Goal: Task Accomplishment & Management: Manage account settings

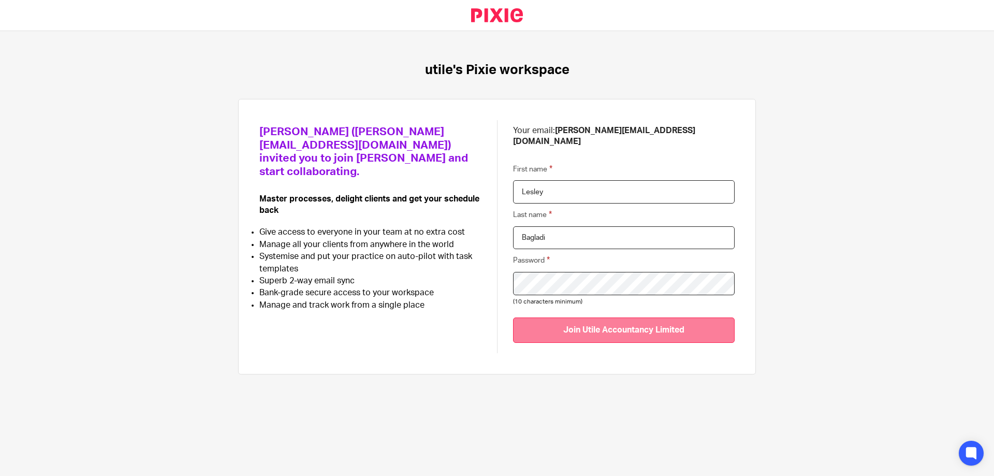
click at [567, 321] on input "Join Utile Accountancy Limited" at bounding box center [624, 329] width 222 height 25
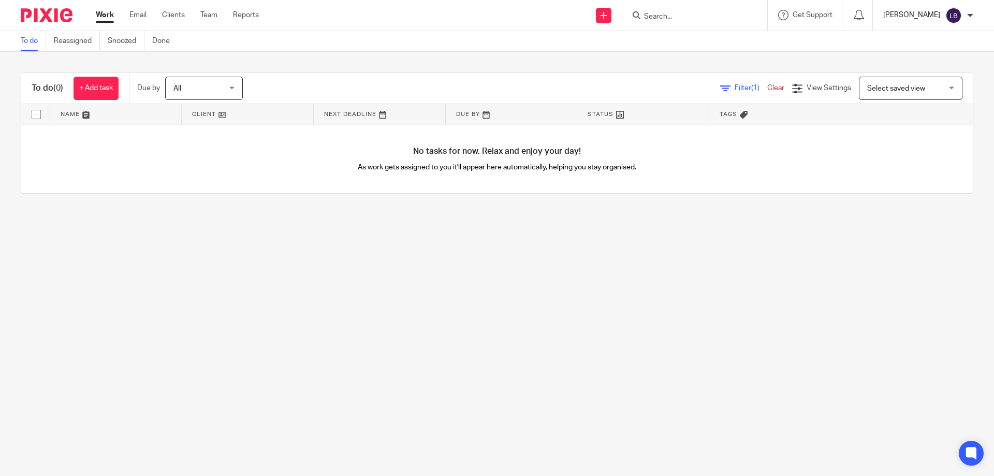
click at [927, 12] on p "[PERSON_NAME]" at bounding box center [911, 15] width 57 height 10
click at [912, 56] on link "Email integration" at bounding box center [933, 56] width 68 height 7
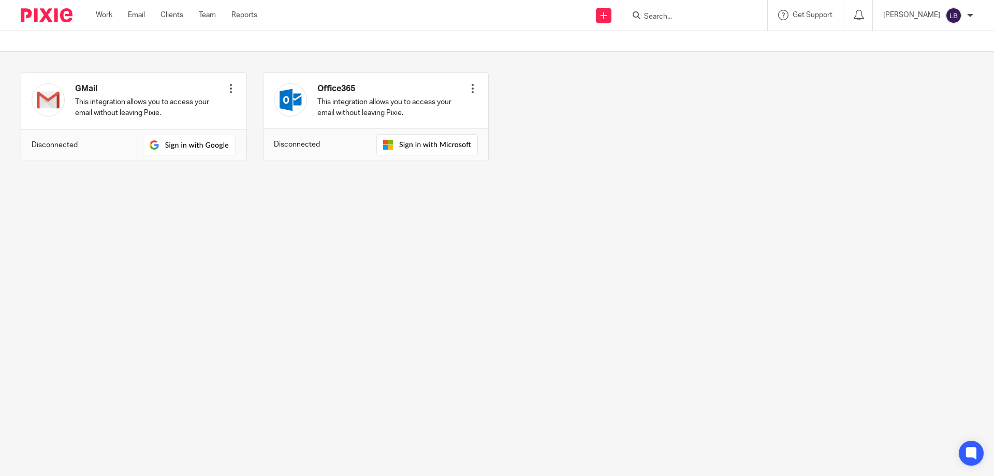
click at [125, 13] on ul "Work Email Clients Team Reports" at bounding box center [184, 15] width 177 height 10
click at [139, 15] on link "Email" at bounding box center [136, 15] width 17 height 10
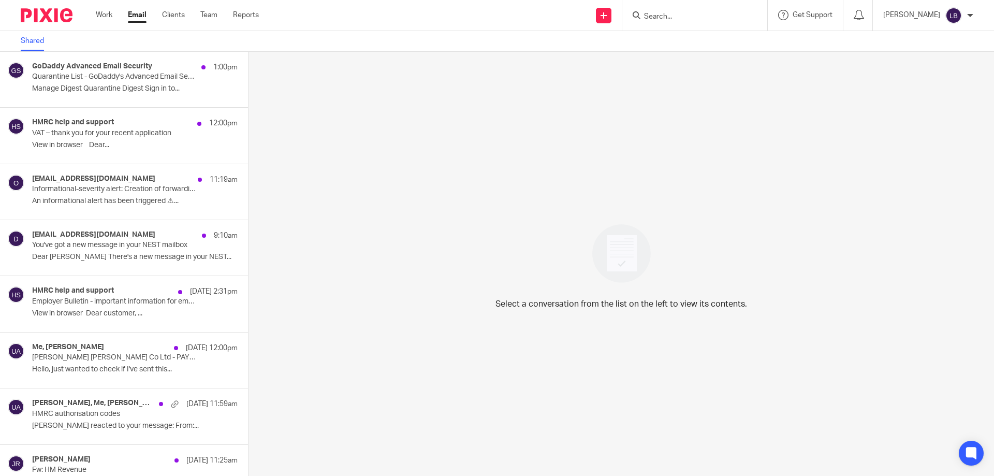
click at [344, 131] on div "Select a conversation from the list on the left to view its contents." at bounding box center [620, 264] width 745 height 424
click at [302, 248] on div "Select a conversation from the list on the left to view its contents." at bounding box center [620, 264] width 745 height 424
